Goal: Find specific page/section: Find specific page/section

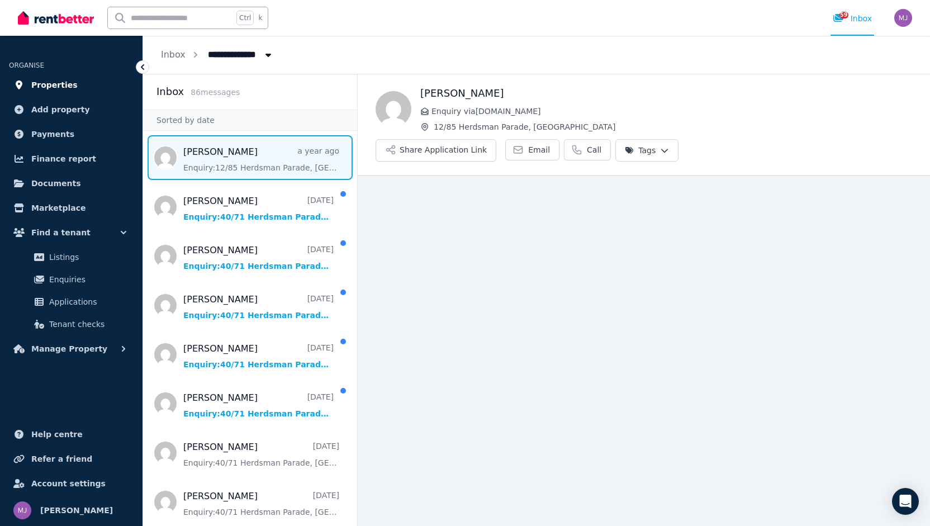
click at [66, 90] on span "Properties" at bounding box center [54, 84] width 46 height 13
